Goal: Information Seeking & Learning: Ask a question

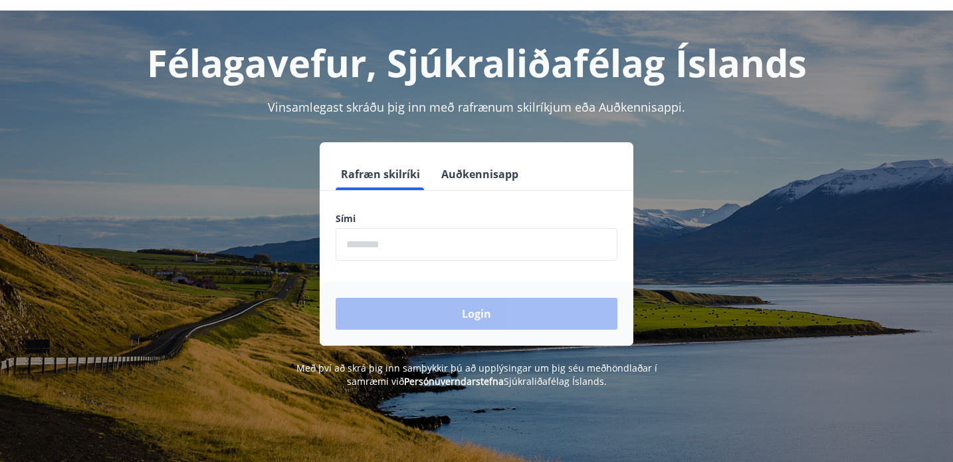
scroll to position [40, 0]
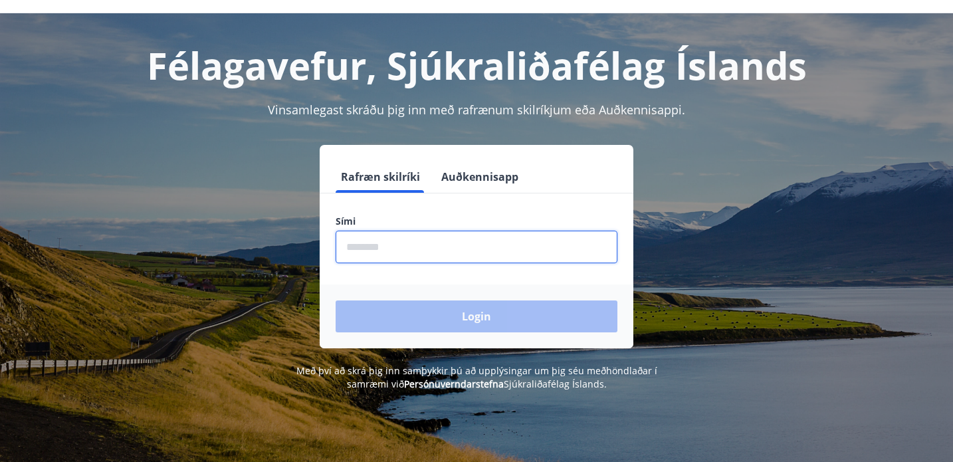
click at [399, 249] on input "phone" at bounding box center [476, 247] width 282 height 33
type input "********"
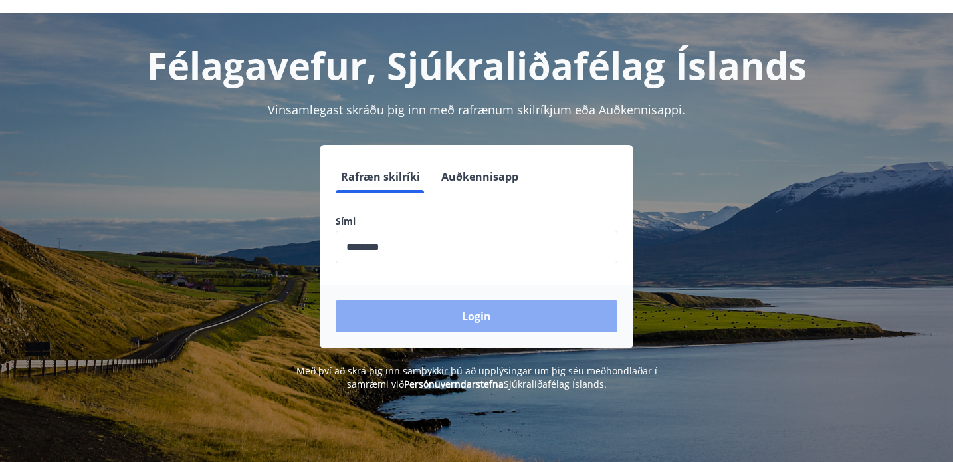
click at [450, 320] on button "Login" at bounding box center [476, 316] width 282 height 32
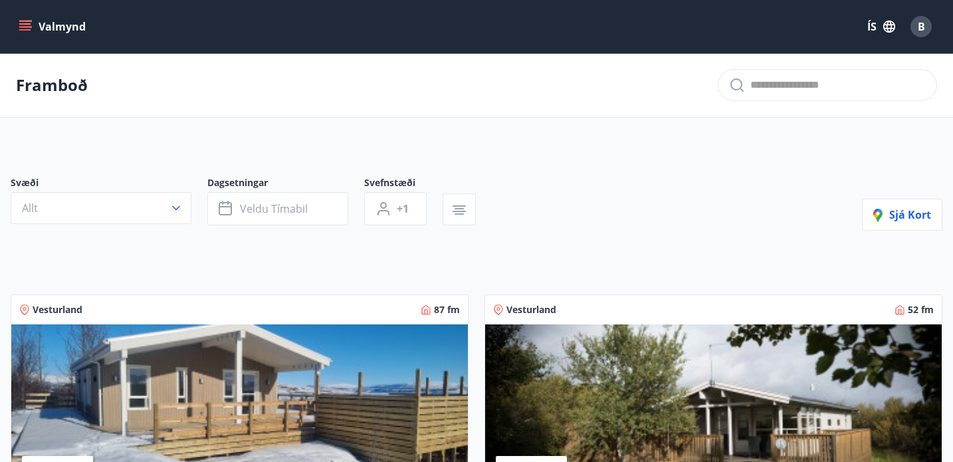
click at [66, 22] on button "Valmynd" at bounding box center [53, 27] width 75 height 24
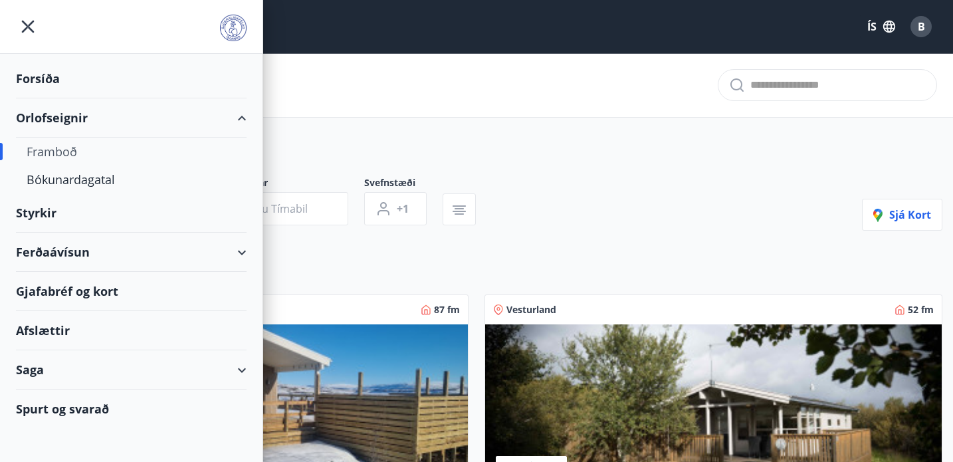
click at [90, 407] on div "Spurt og svarað" at bounding box center [131, 408] width 231 height 39
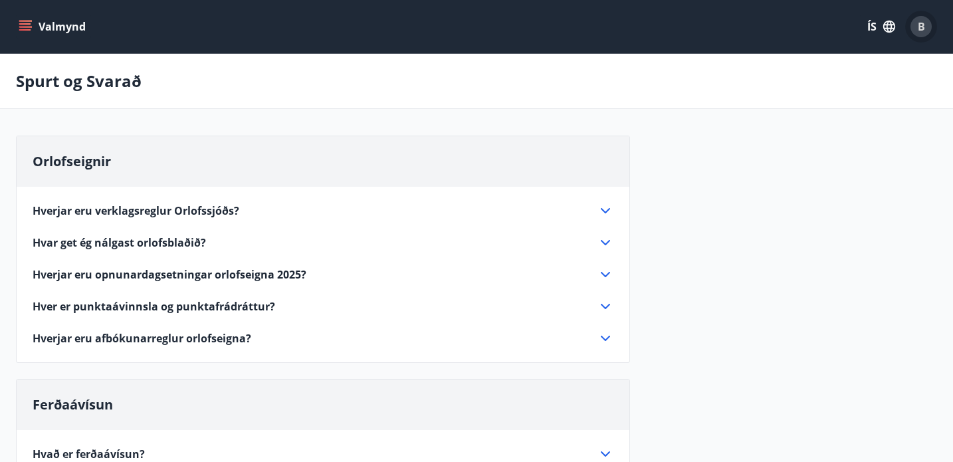
click at [921, 24] on span "B" at bounding box center [920, 26] width 7 height 15
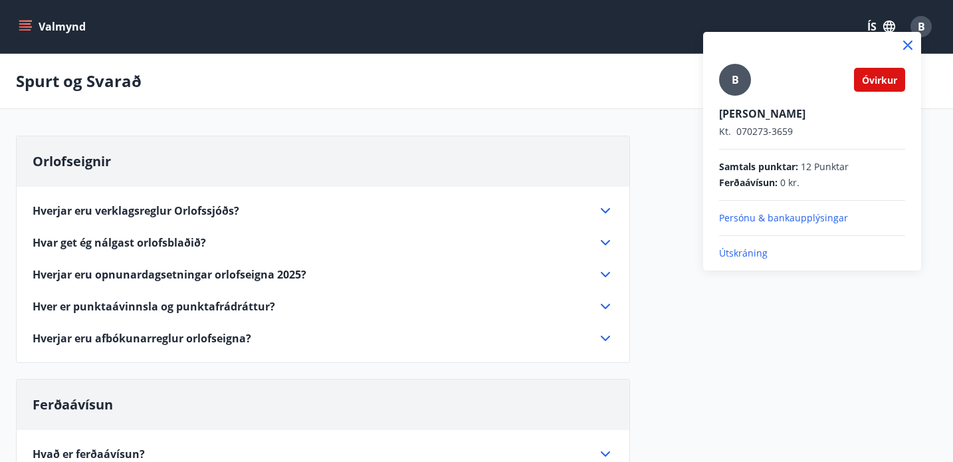
click at [740, 254] on p "Útskráning" at bounding box center [812, 252] width 186 height 13
